Goal: Navigation & Orientation: Go to known website

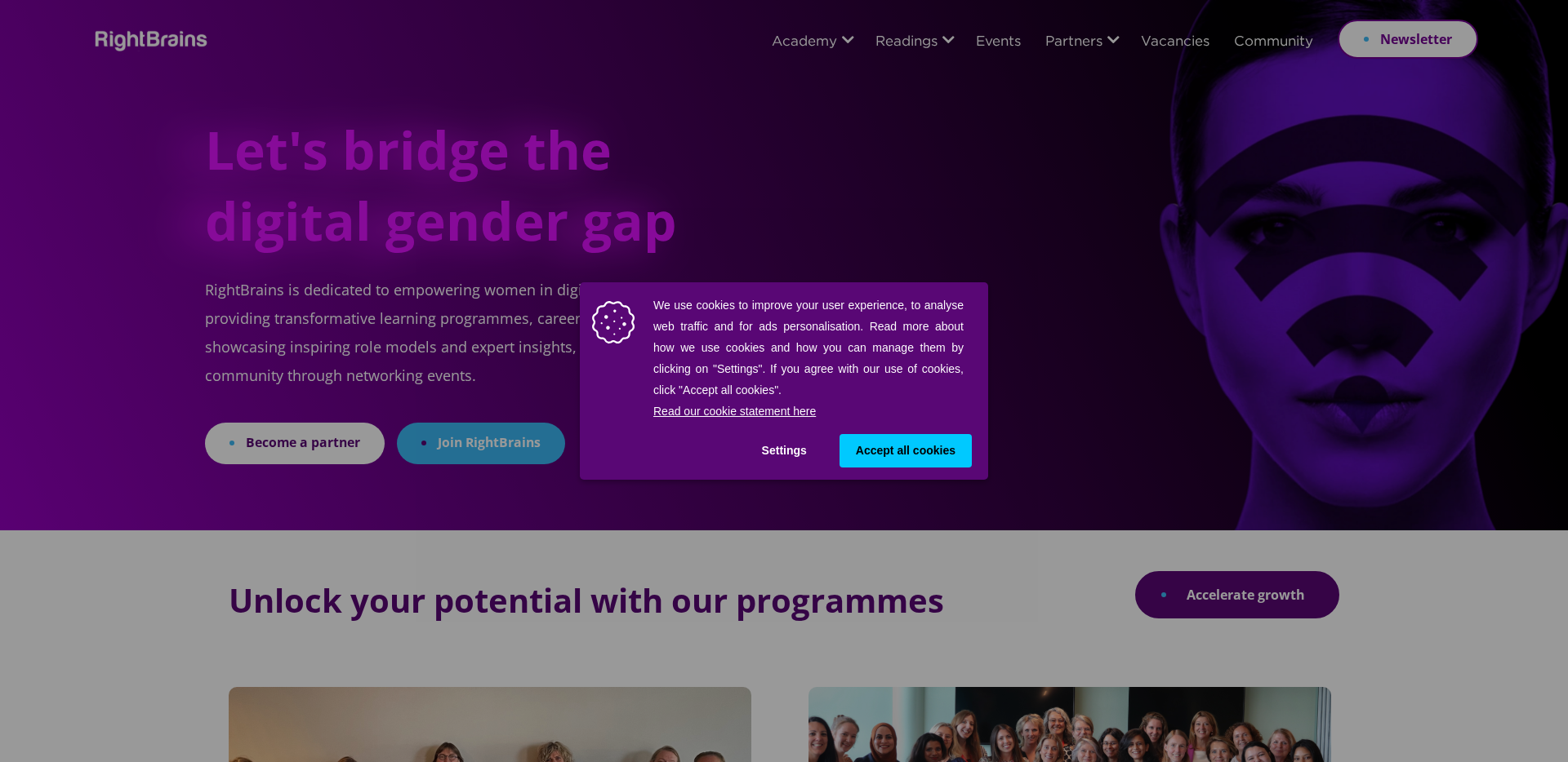
scroll to position [0, 1]
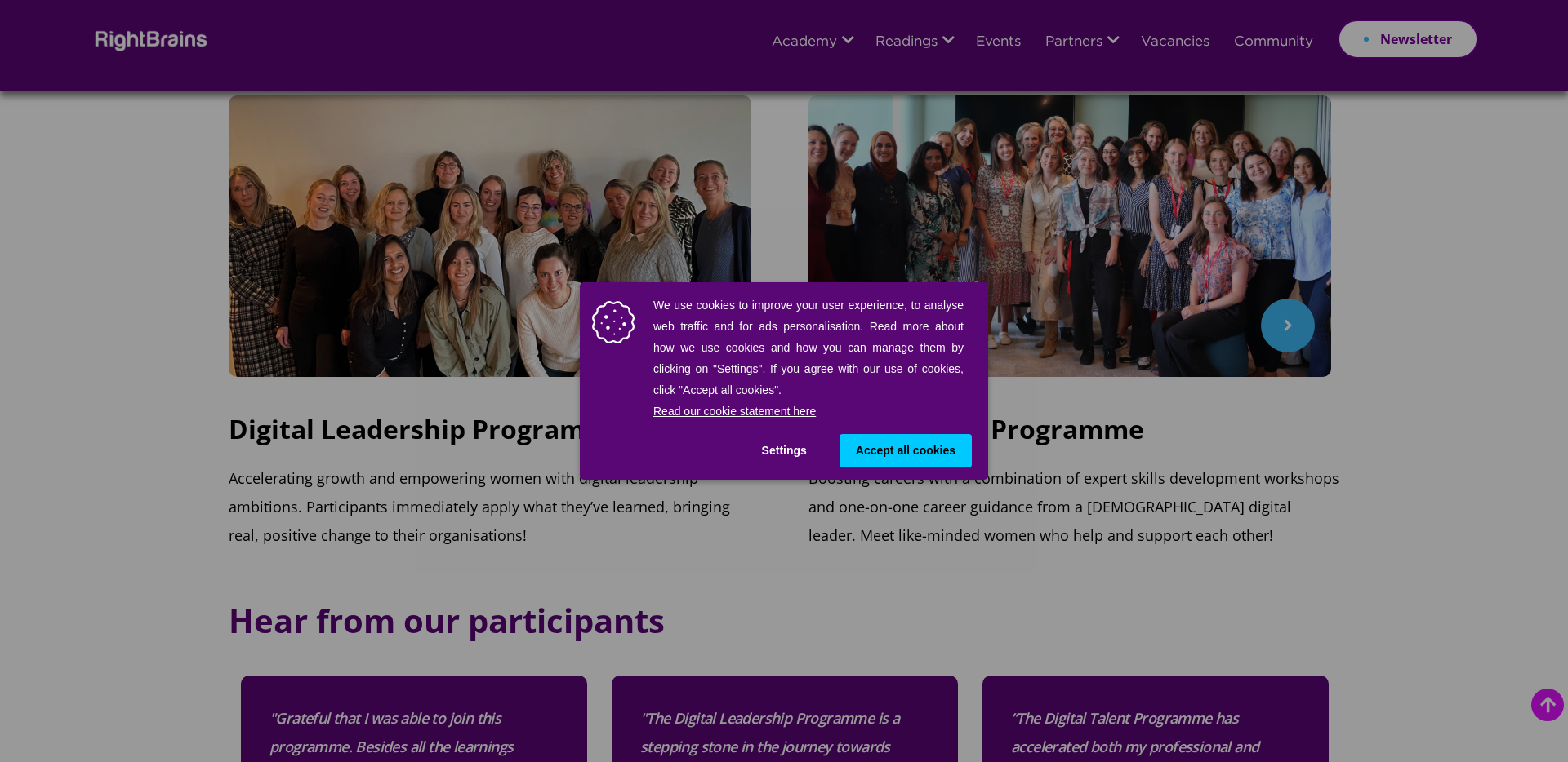
scroll to position [563, 0]
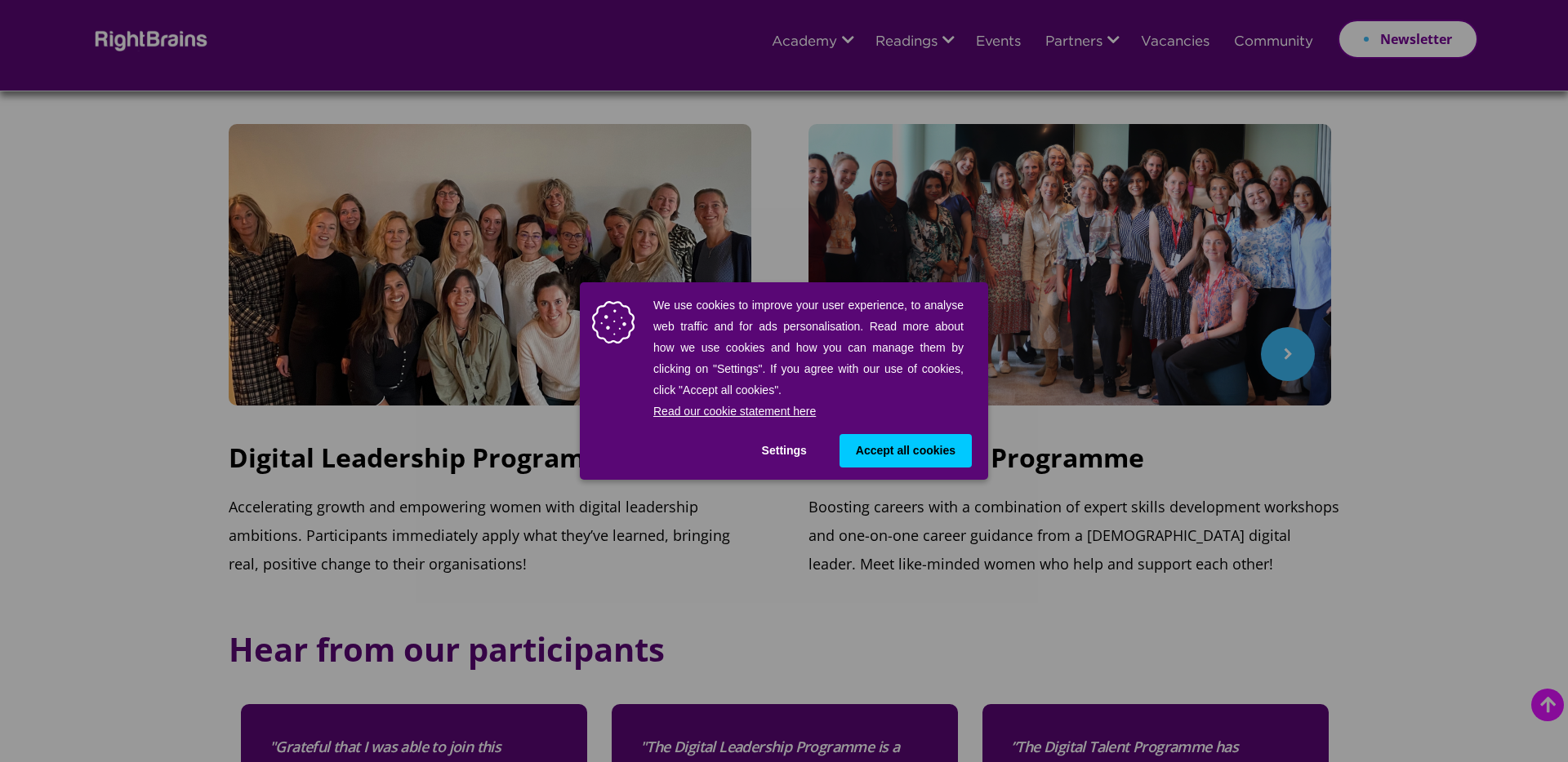
click at [874, 447] on span "Accept all cookies" at bounding box center [905, 450] width 99 height 17
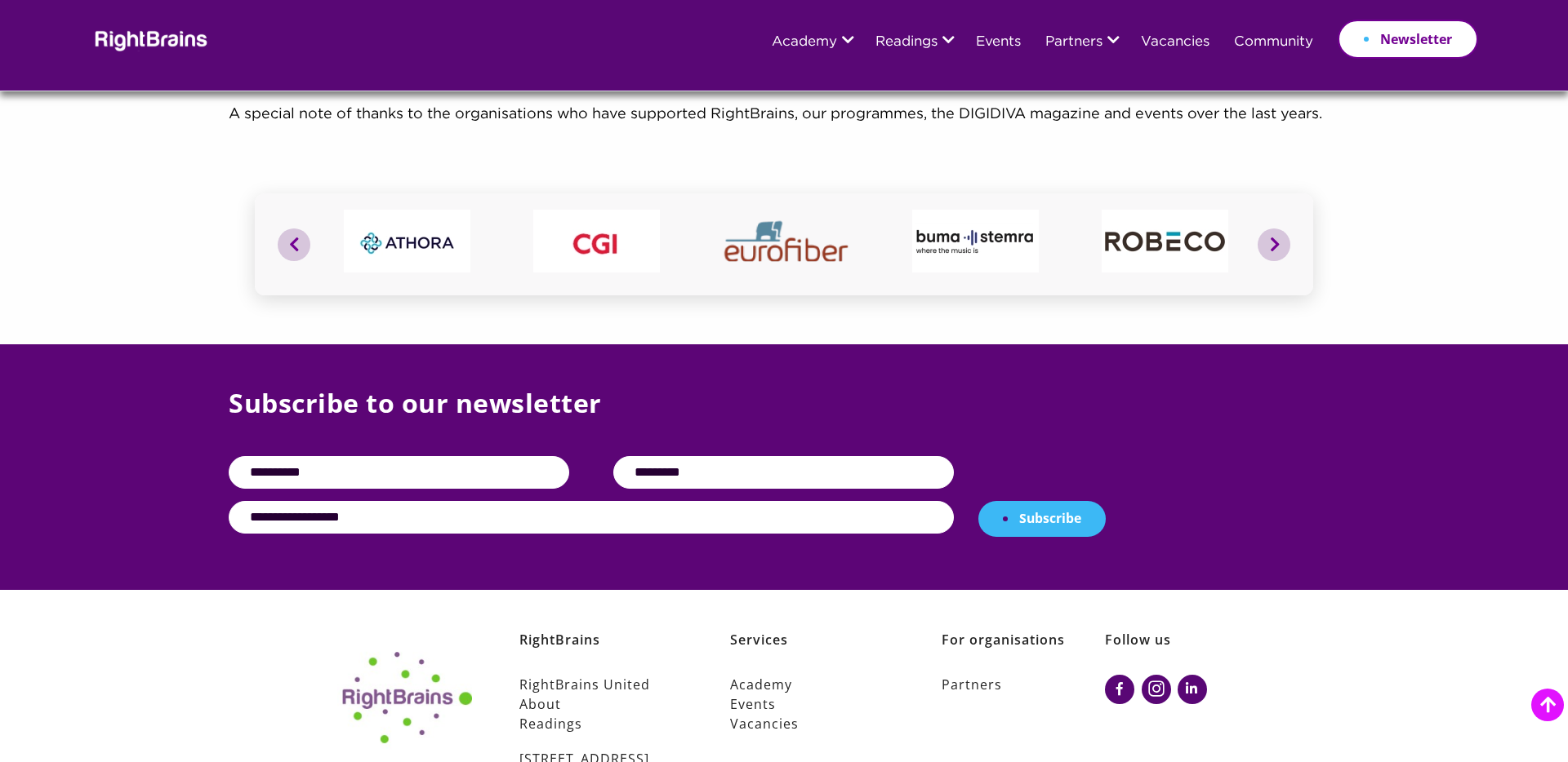
scroll to position [6293, 0]
